Goal: Task Accomplishment & Management: Manage account settings

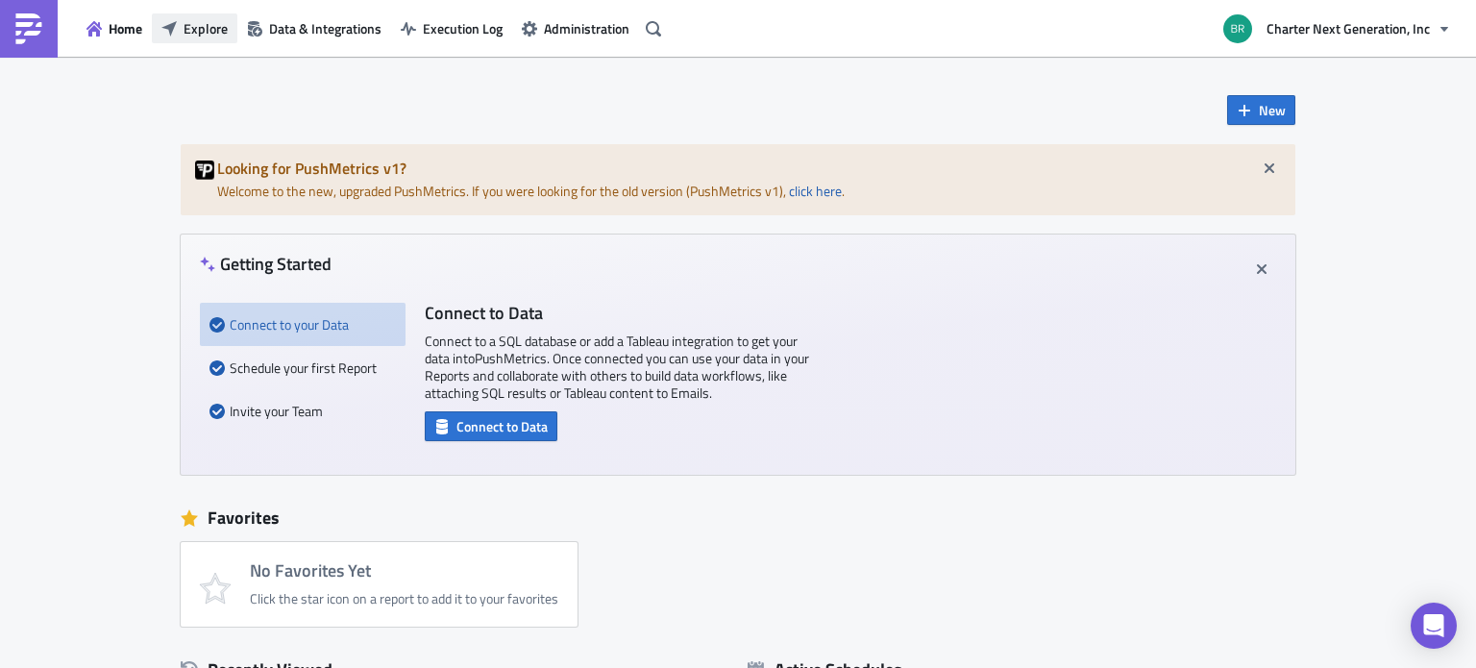
click at [205, 37] on span "Explore" at bounding box center [205, 28] width 44 height 20
click at [196, 27] on span "Explore" at bounding box center [205, 28] width 44 height 20
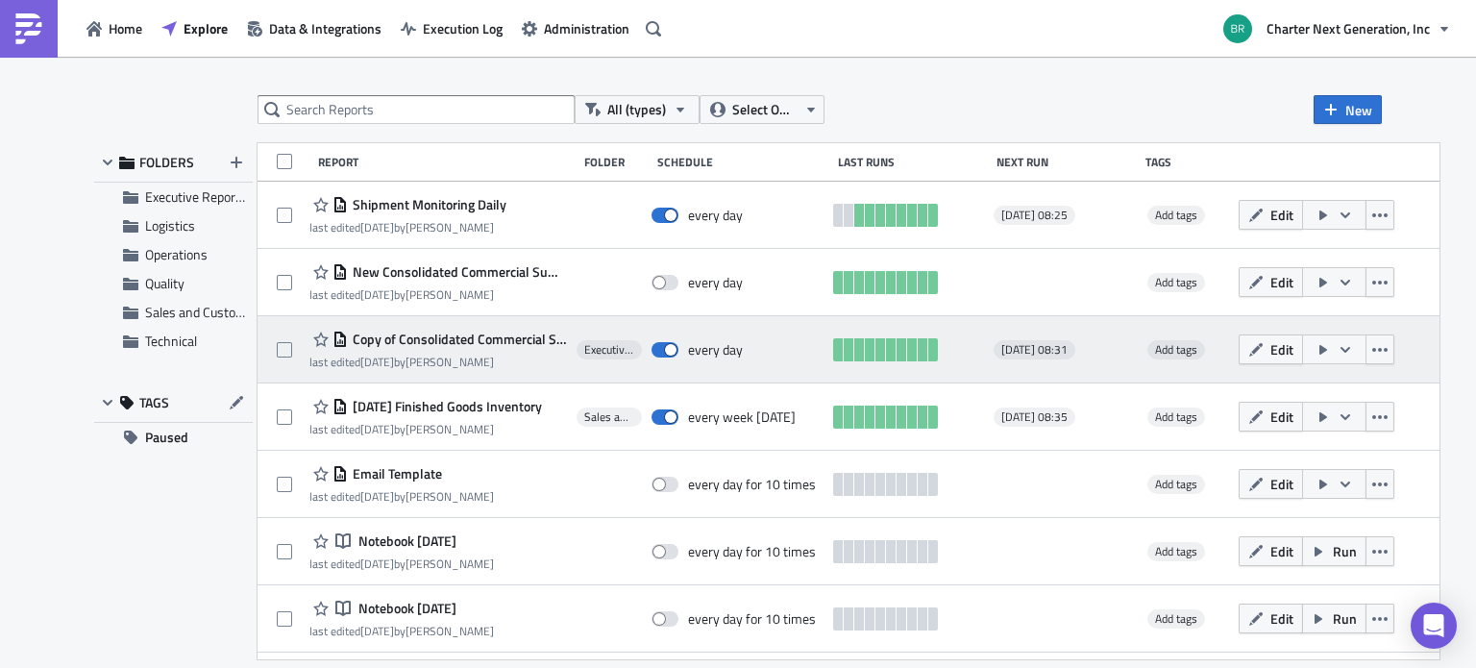
click at [1353, 349] on icon "button" at bounding box center [1344, 349] width 15 height 15
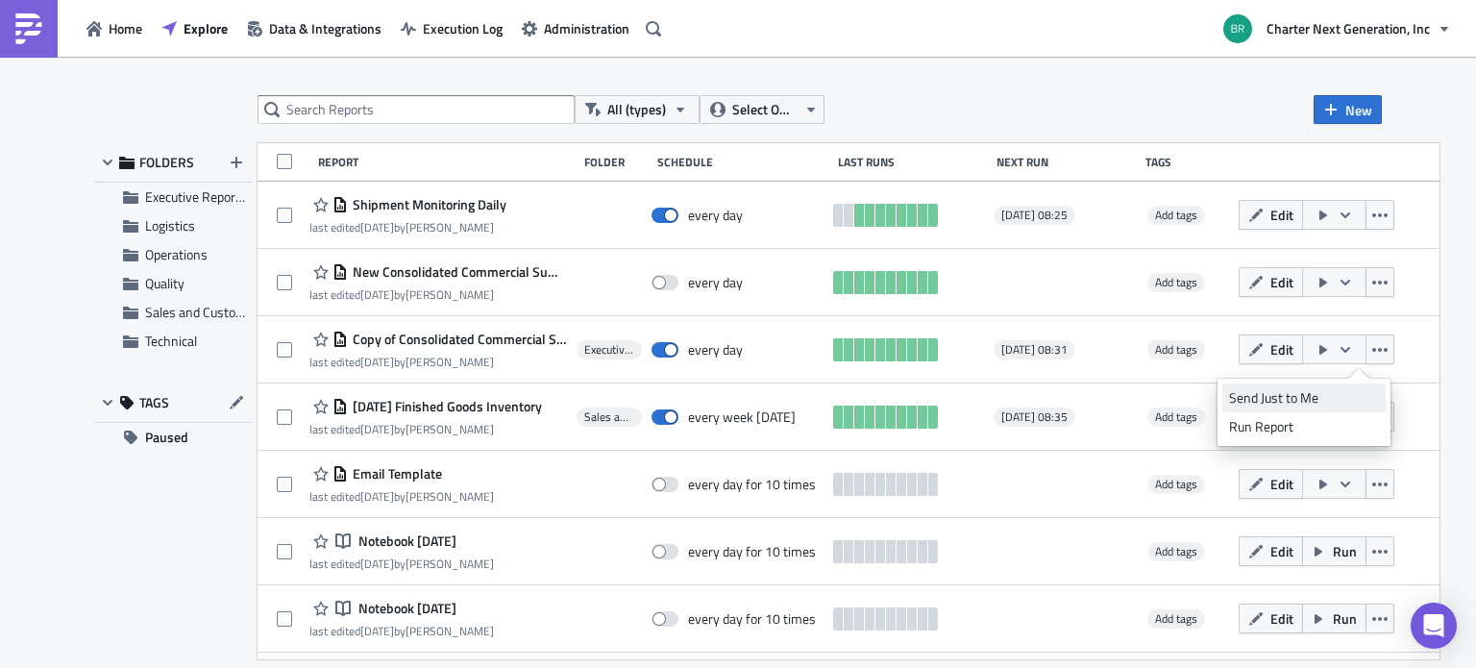
click at [1334, 394] on div "Send Just to Me" at bounding box center [1304, 397] width 150 height 19
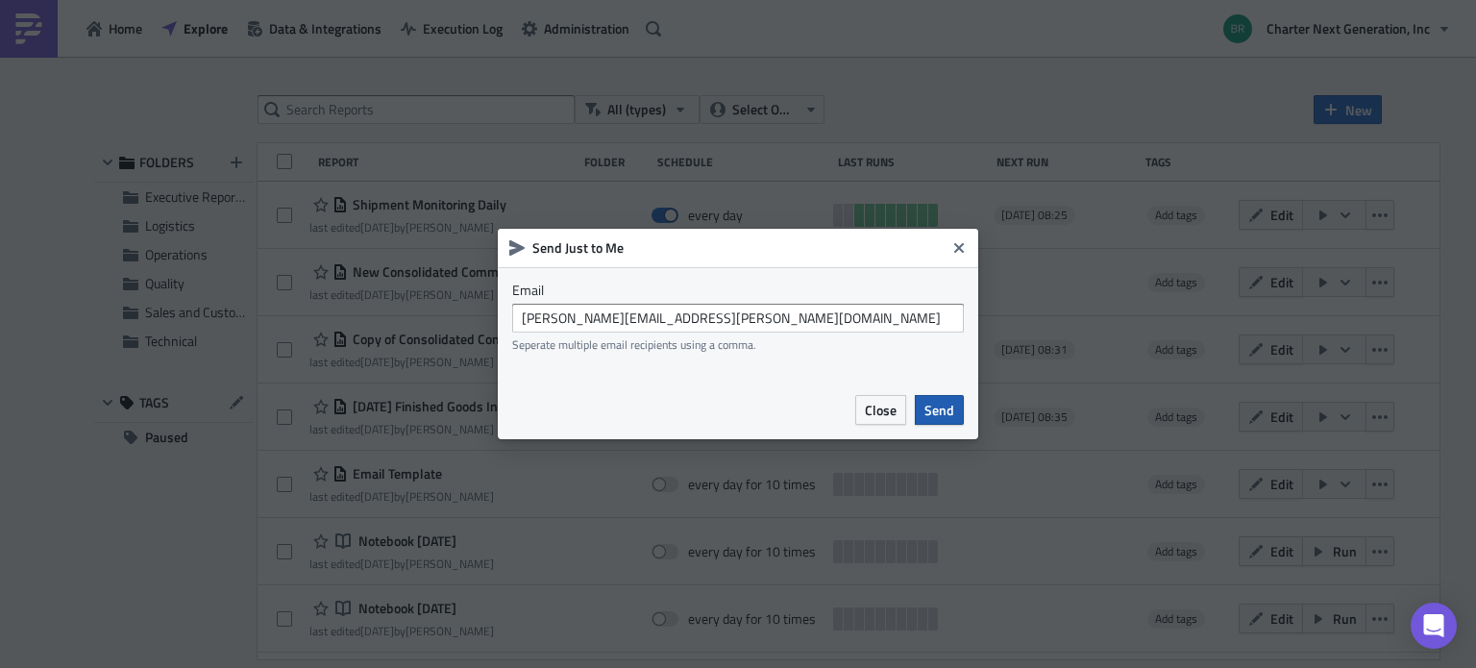
click at [945, 407] on span "Send" at bounding box center [939, 410] width 30 height 20
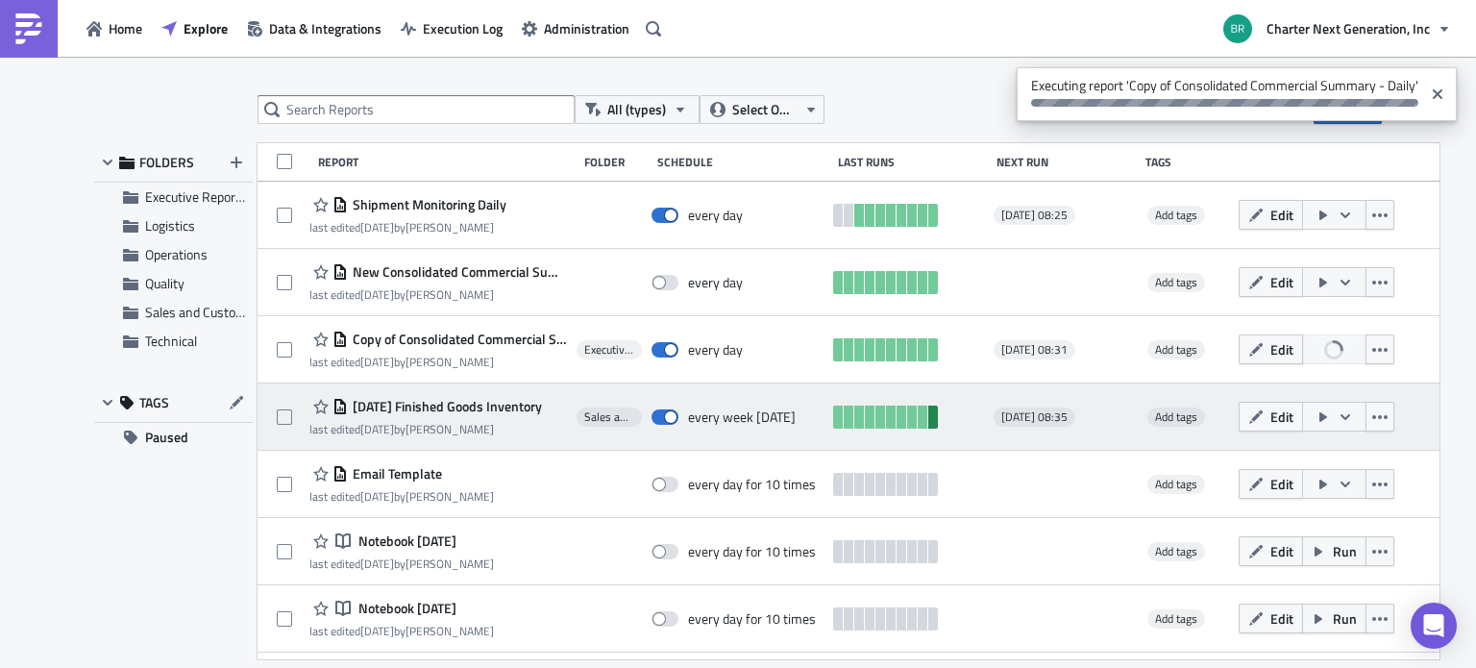
click at [938, 407] on link at bounding box center [933, 416] width 10 height 23
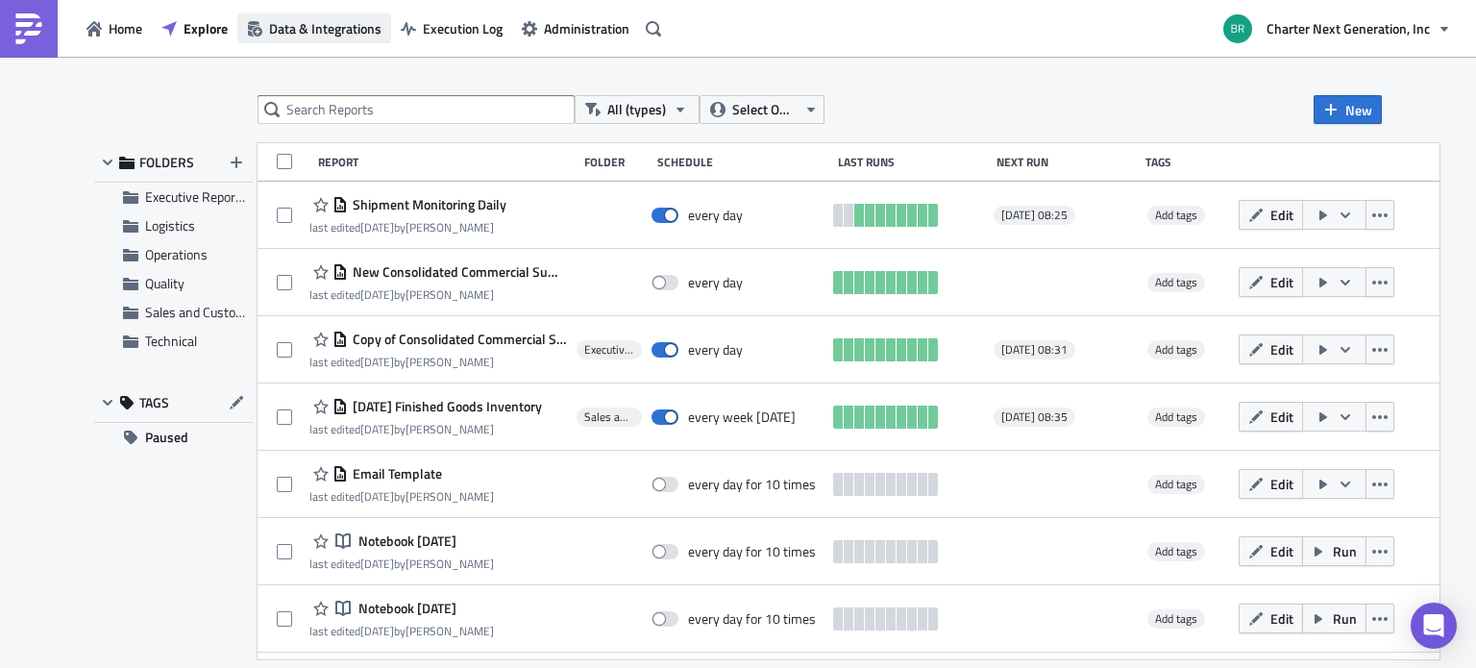
click at [352, 25] on span "Data & Integrations" at bounding box center [325, 28] width 112 height 20
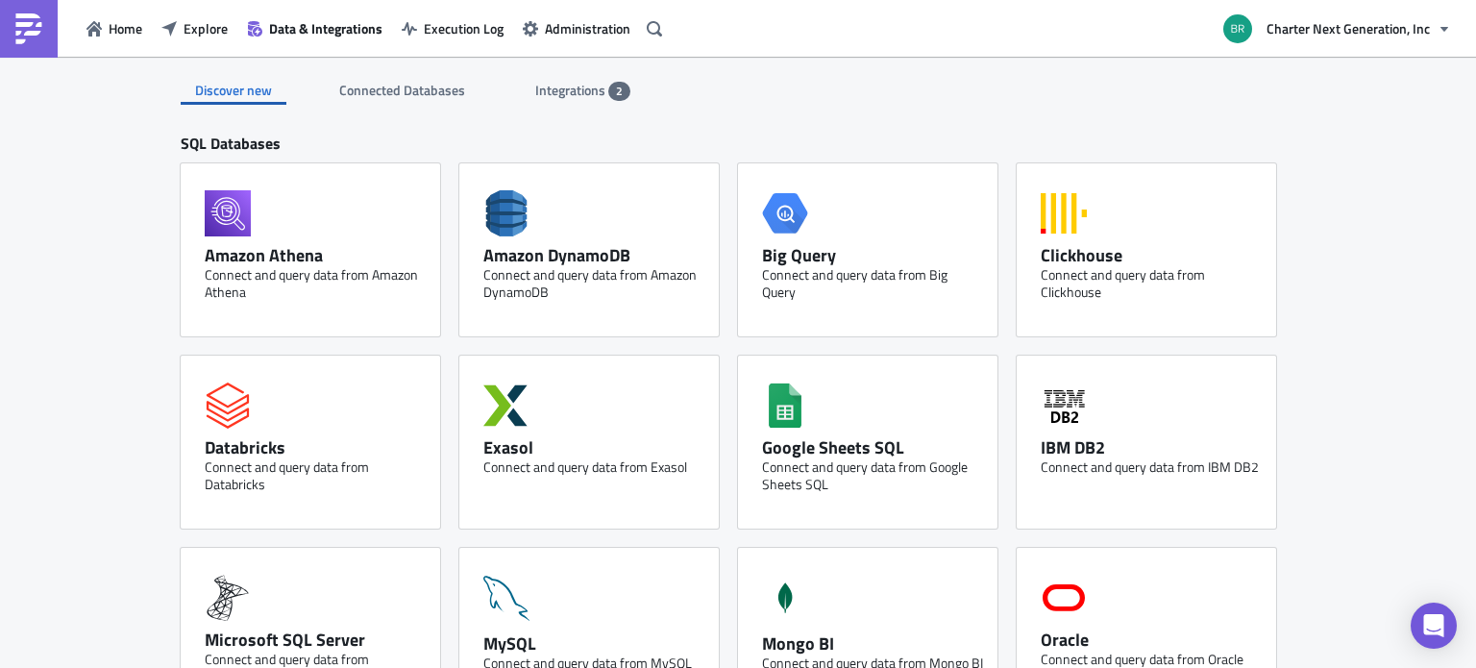
click at [576, 80] on span "Integrations" at bounding box center [571, 90] width 73 height 20
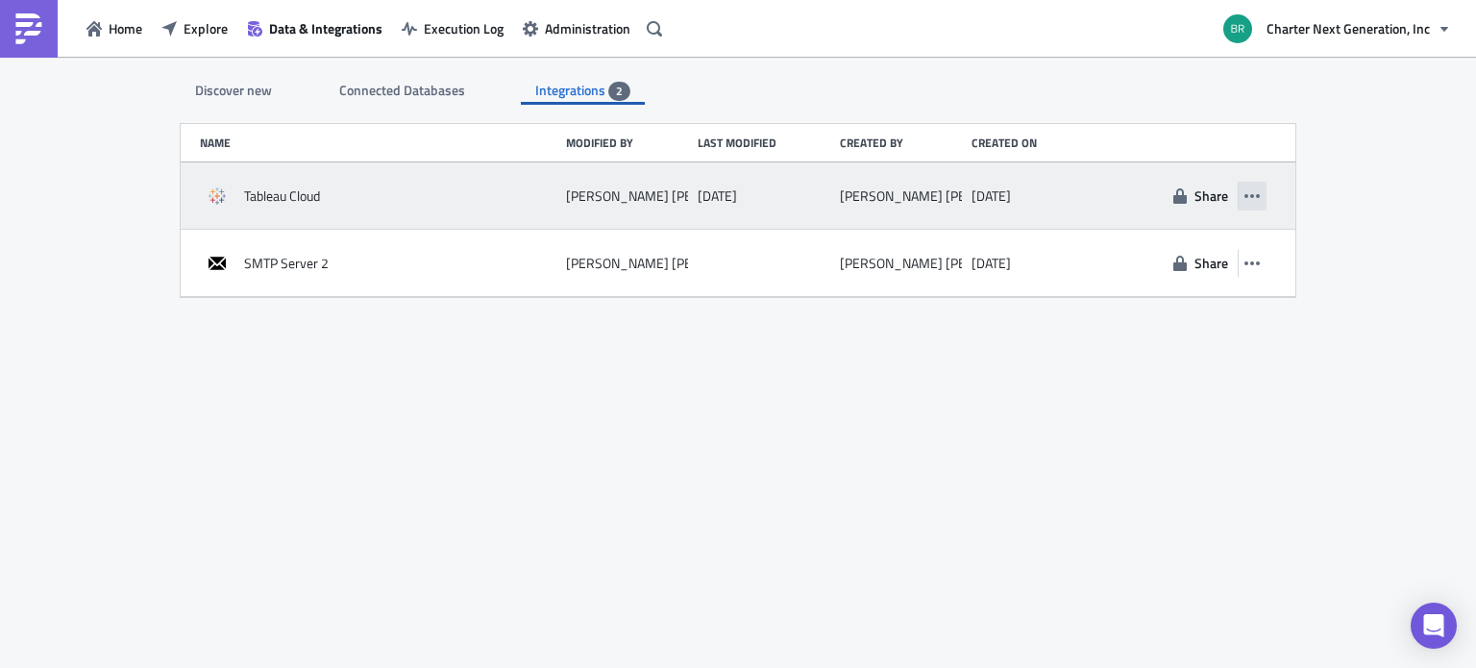
click at [1259, 186] on button "button" at bounding box center [1251, 196] width 29 height 29
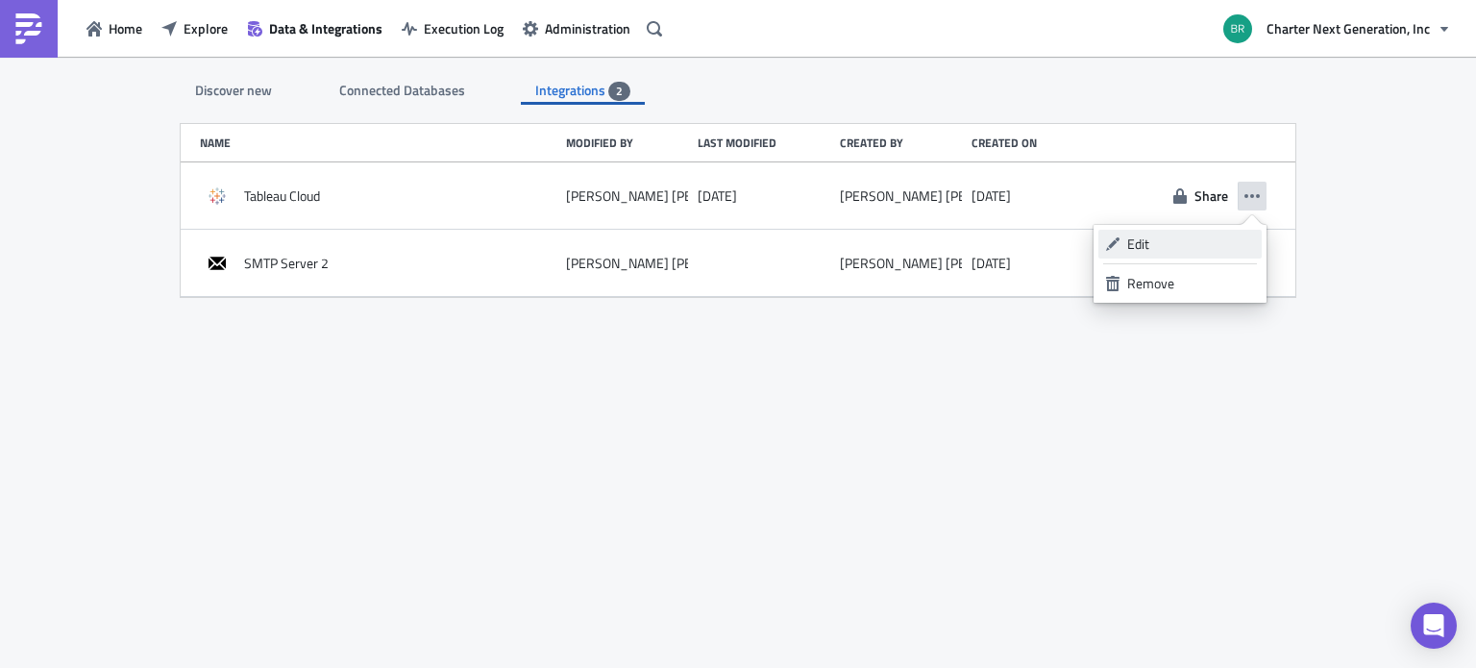
click at [1219, 246] on div "Edit" at bounding box center [1191, 243] width 128 height 19
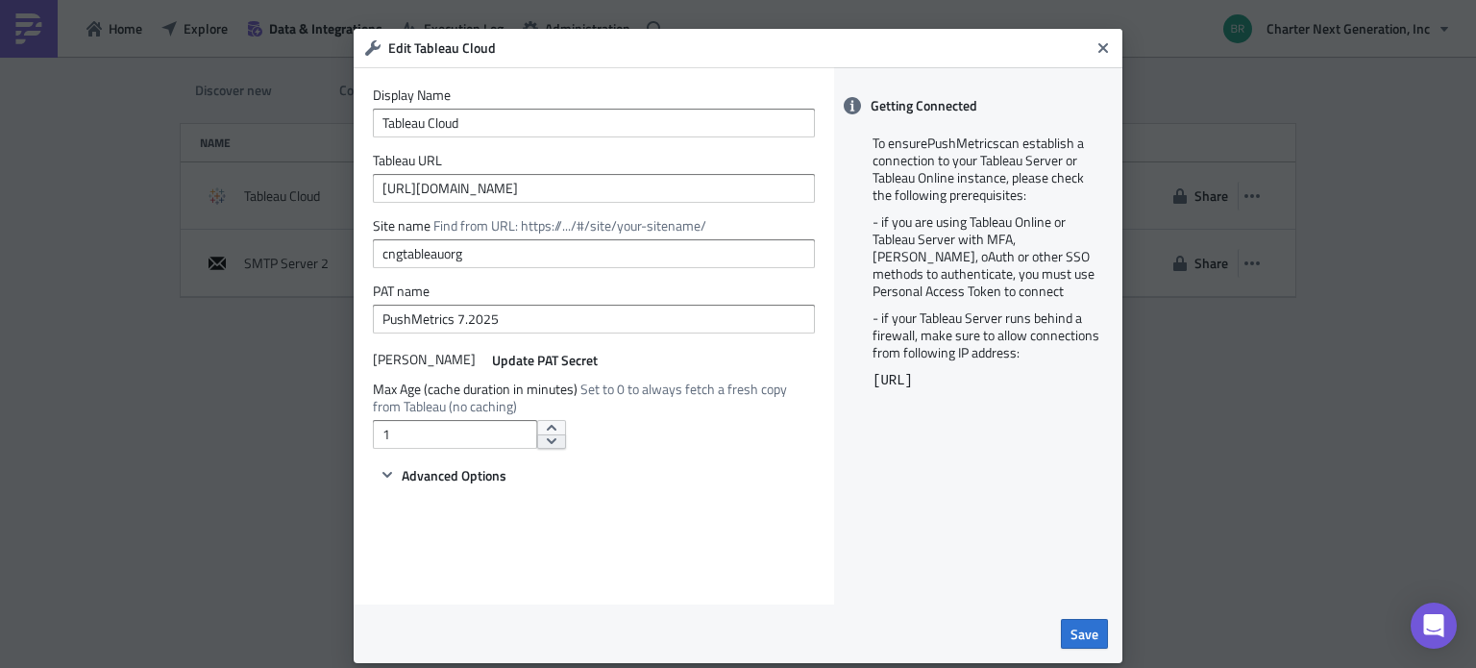
type input "0"
click at [1081, 623] on span "Save" at bounding box center [1084, 633] width 28 height 20
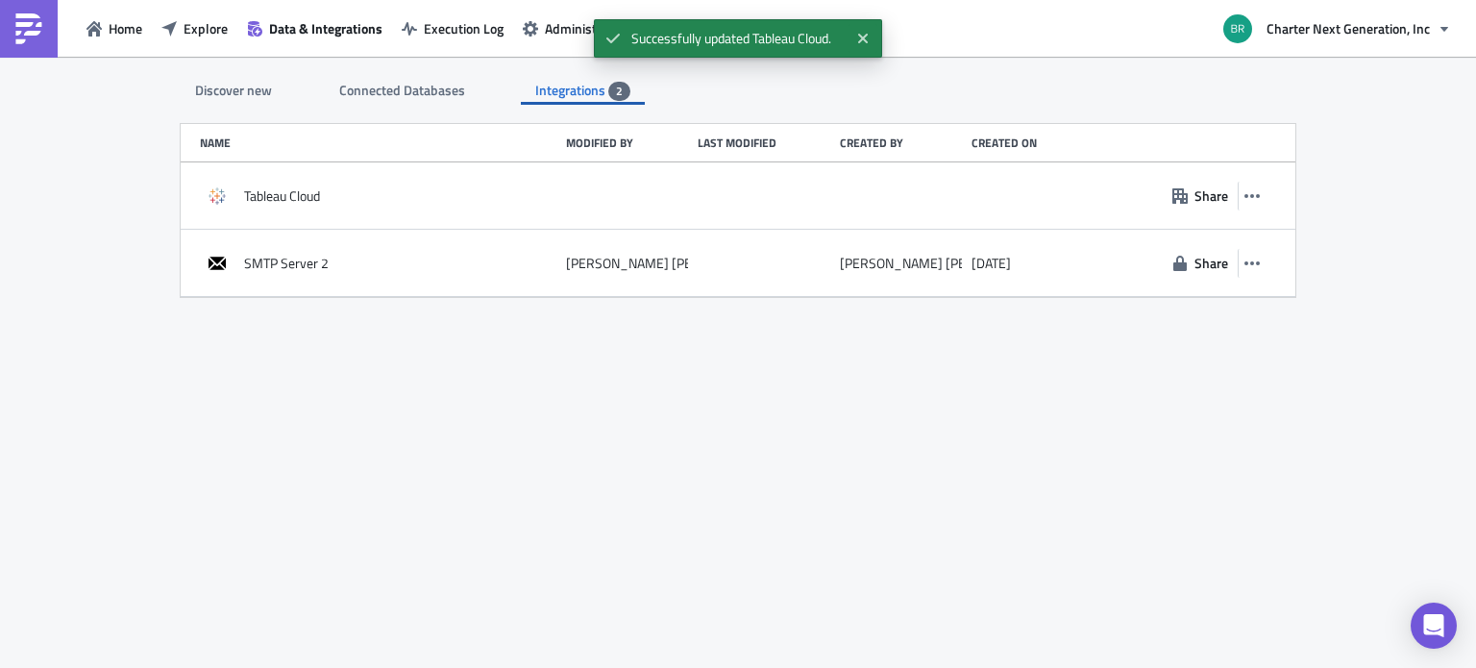
click at [1256, 198] on icon "button" at bounding box center [1251, 195] width 15 height 15
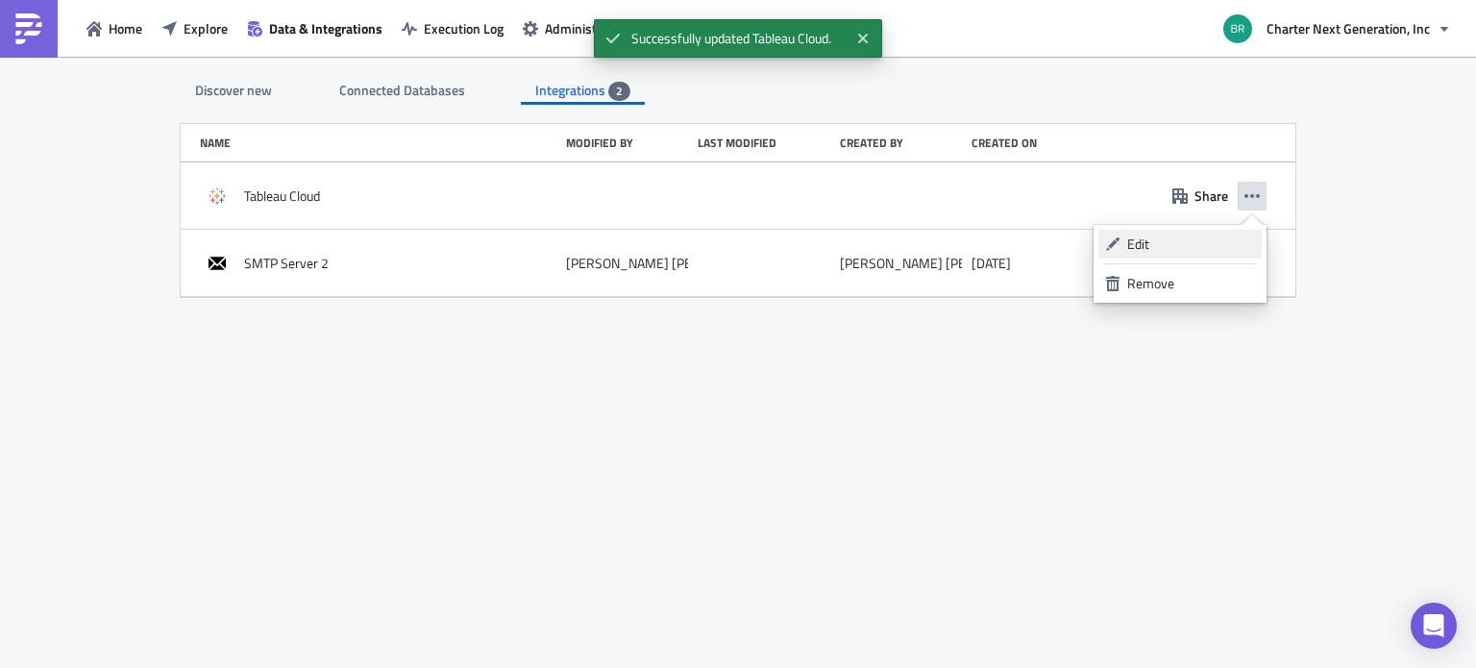
click at [1197, 243] on div "Edit" at bounding box center [1191, 243] width 128 height 19
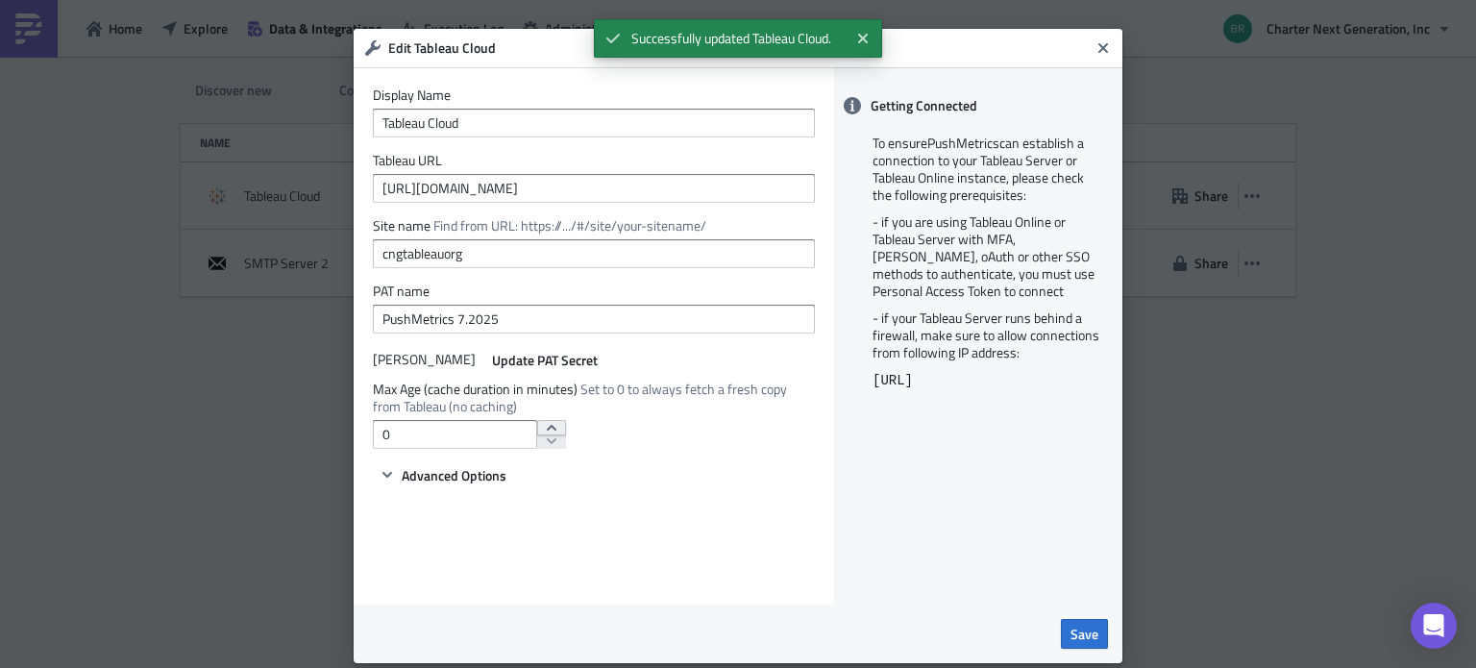
type input "1"
click at [544, 429] on icon "increment" at bounding box center [551, 427] width 15 height 15
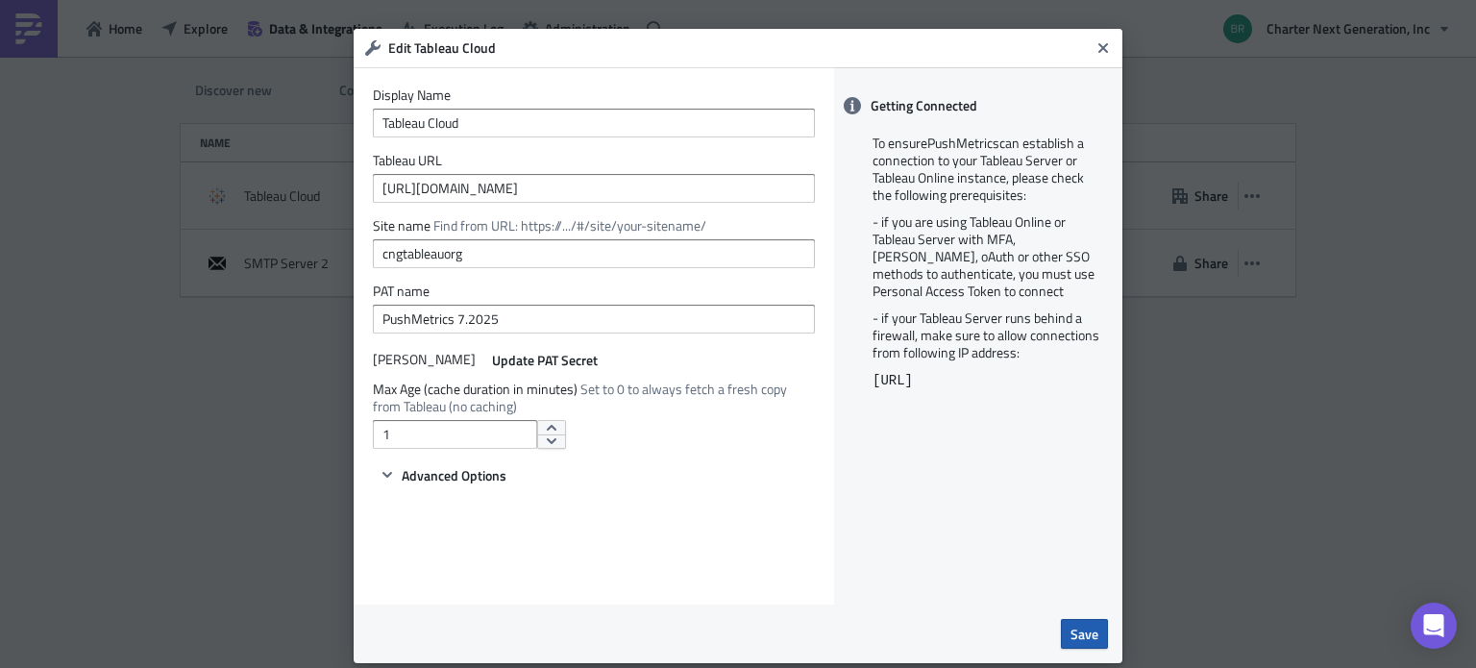
click at [1070, 638] on span "Save" at bounding box center [1084, 633] width 28 height 20
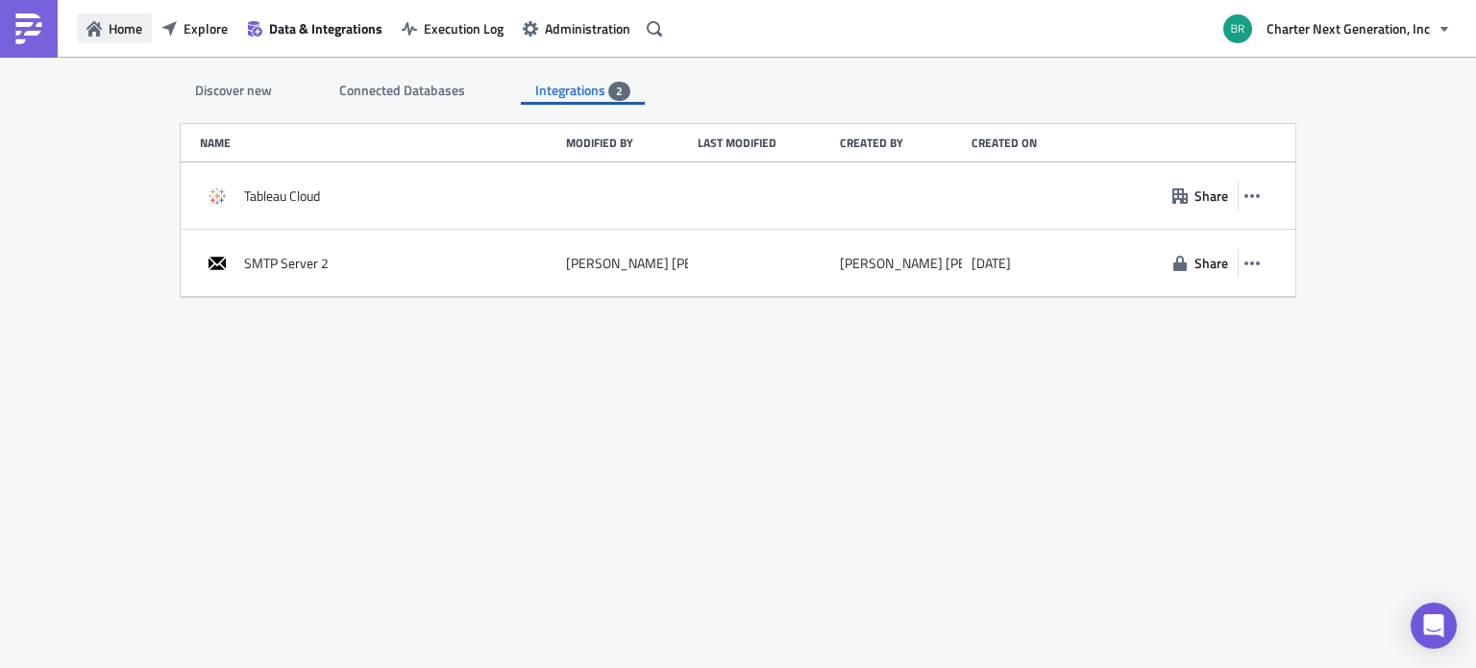
click at [119, 18] on span "Home" at bounding box center [126, 28] width 34 height 20
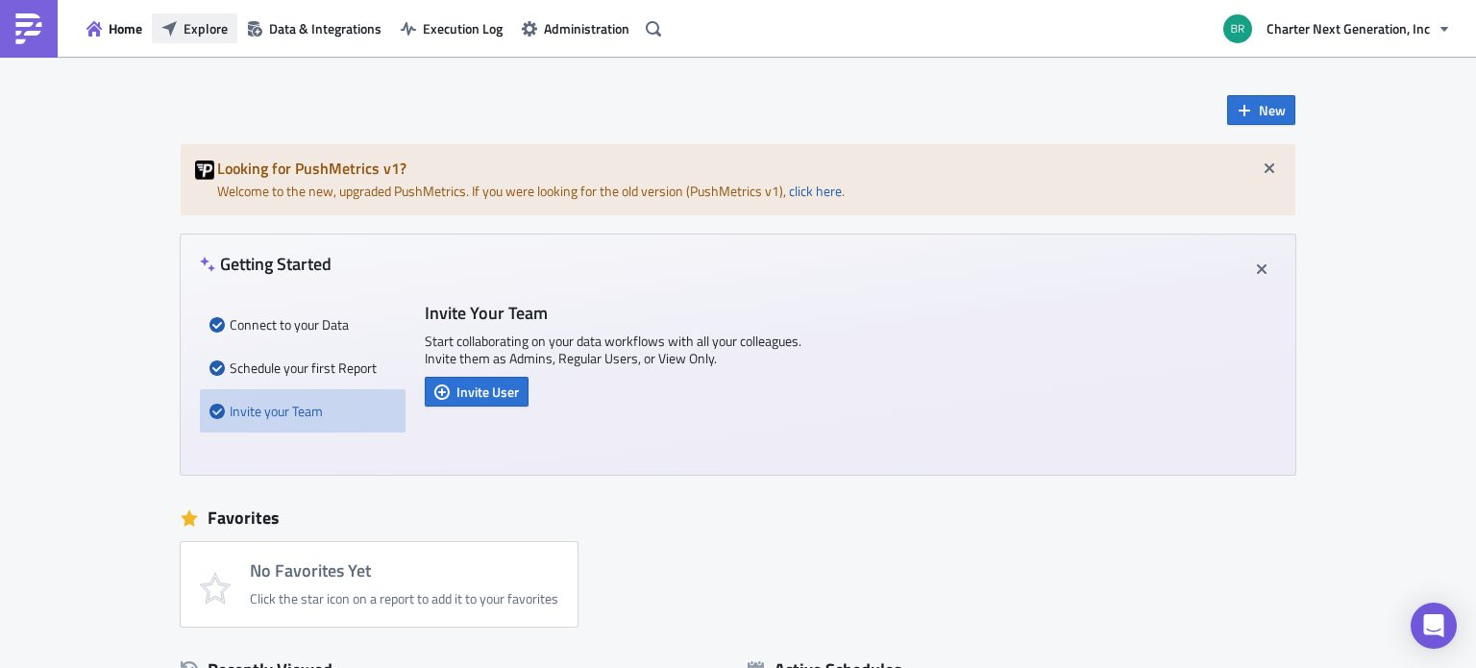
click at [211, 20] on span "Explore" at bounding box center [205, 28] width 44 height 20
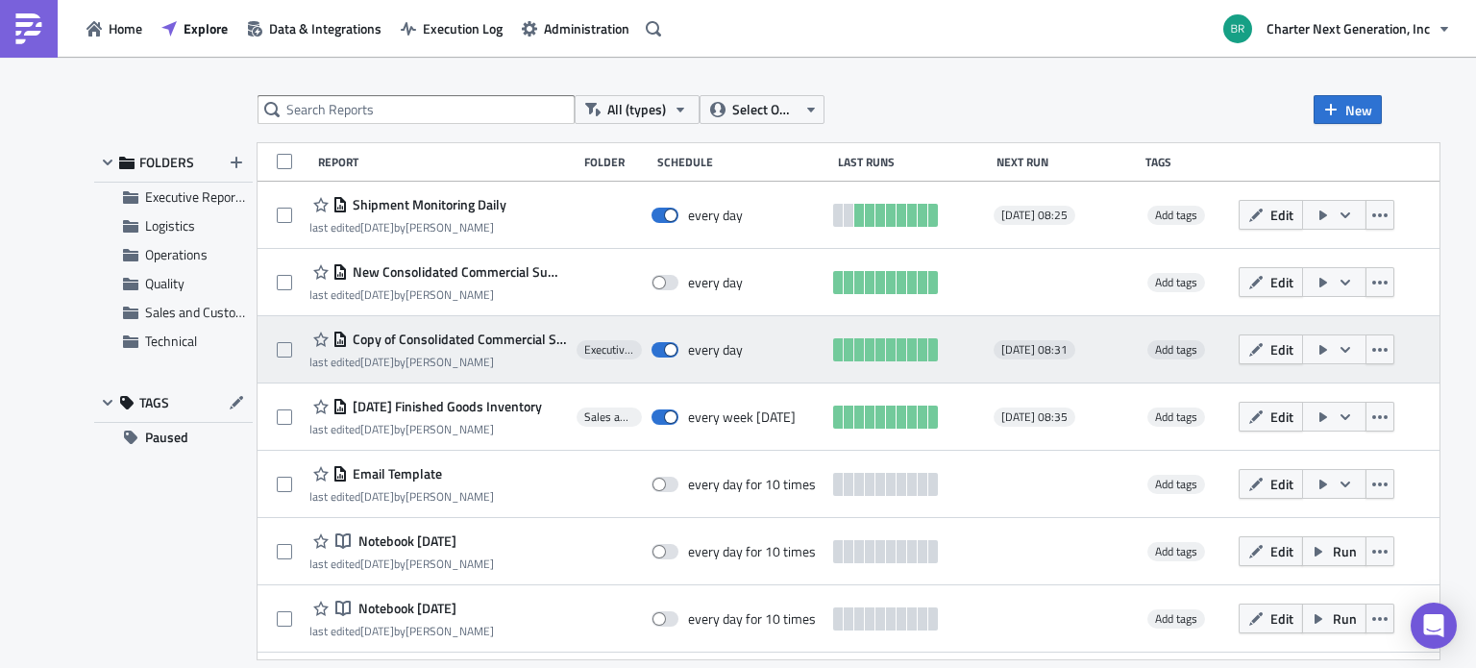
click at [1354, 360] on button "button" at bounding box center [1334, 349] width 64 height 30
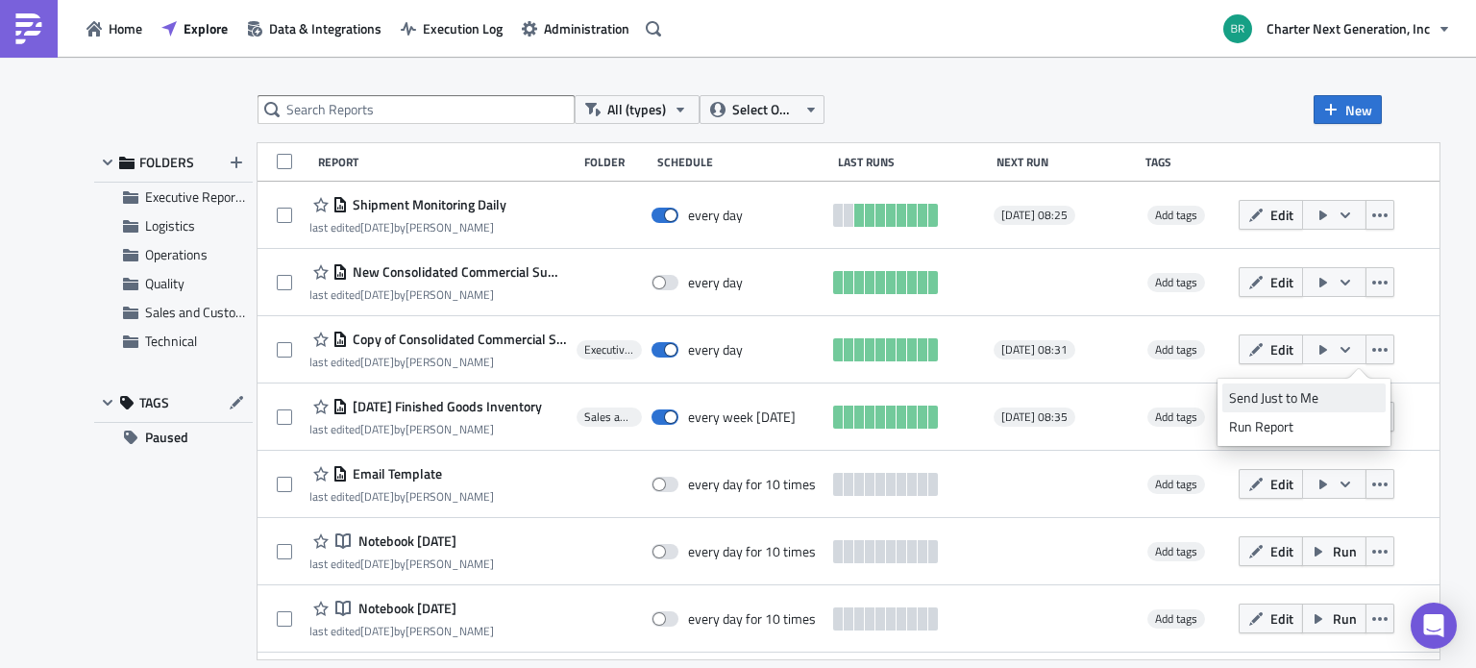
click at [1355, 397] on div "Send Just to Me" at bounding box center [1304, 397] width 150 height 19
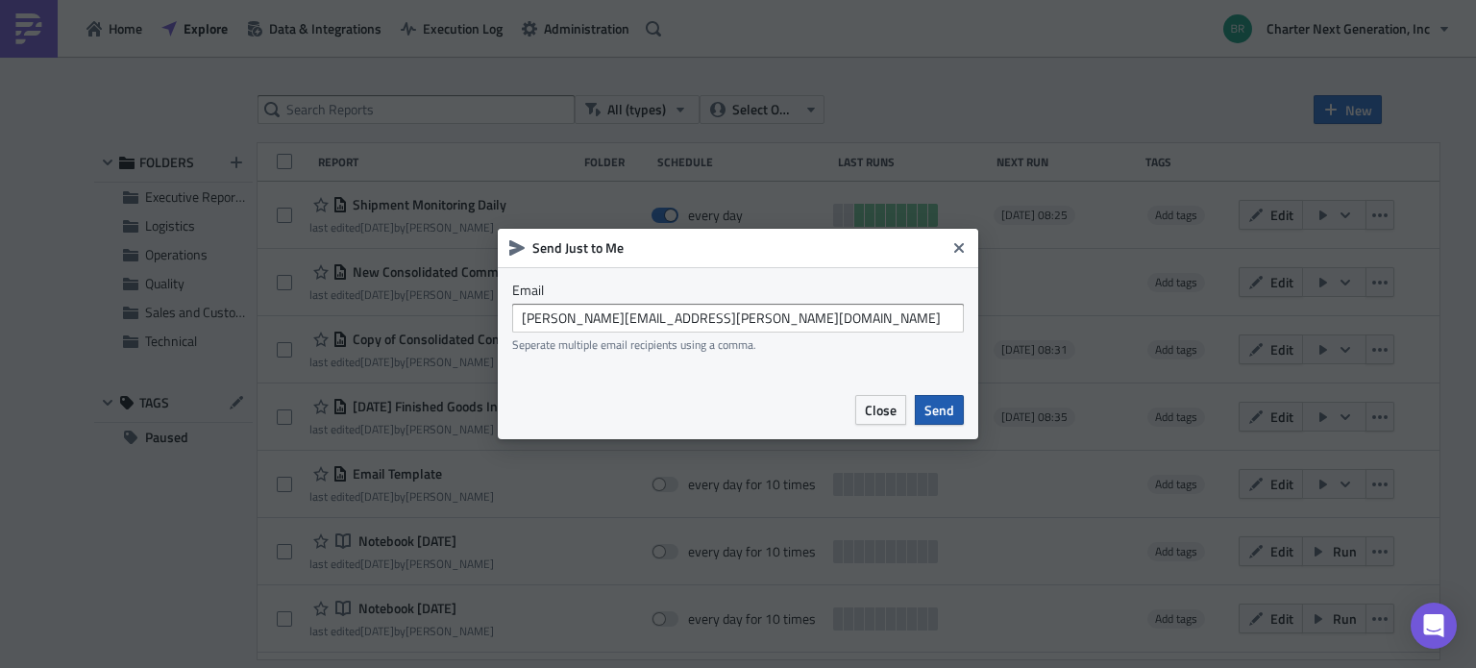
click at [938, 403] on span "Send" at bounding box center [939, 410] width 30 height 20
